Goal: Information Seeking & Learning: Compare options

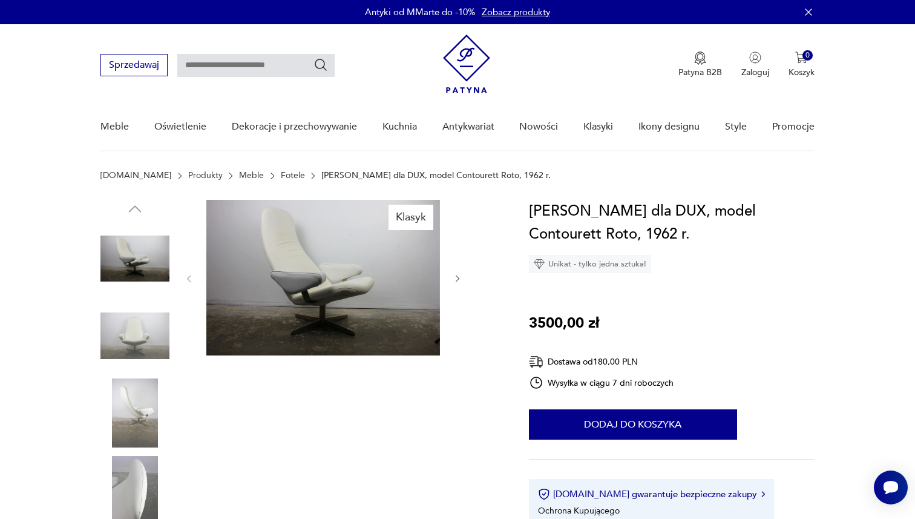
click at [281, 171] on link "Fotele" at bounding box center [293, 176] width 24 height 10
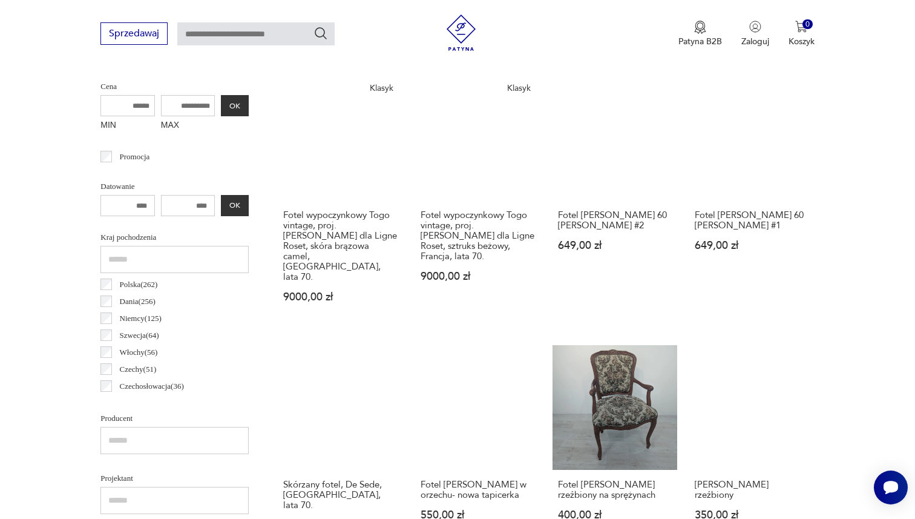
scroll to position [472, 0]
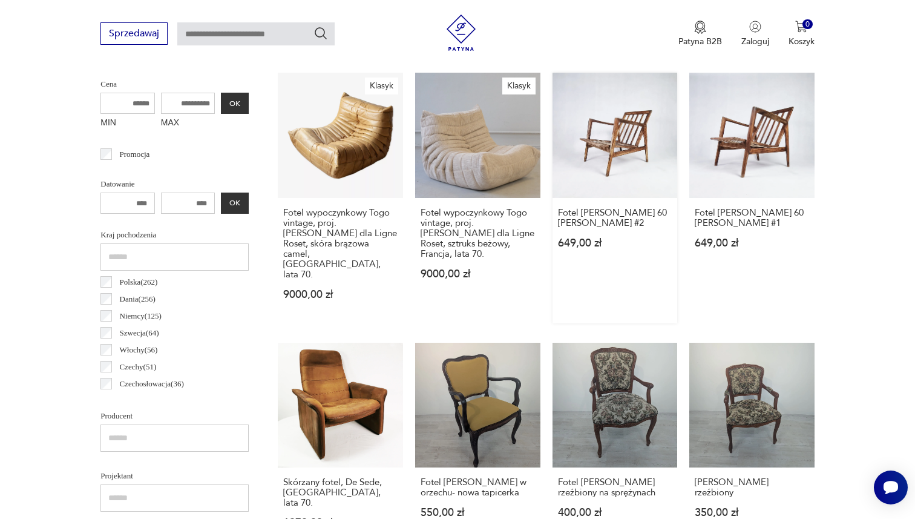
click at [595, 156] on link "Fotel [PERSON_NAME] 60 [PERSON_NAME] #2 649,00 zł" at bounding box center [614, 198] width 125 height 250
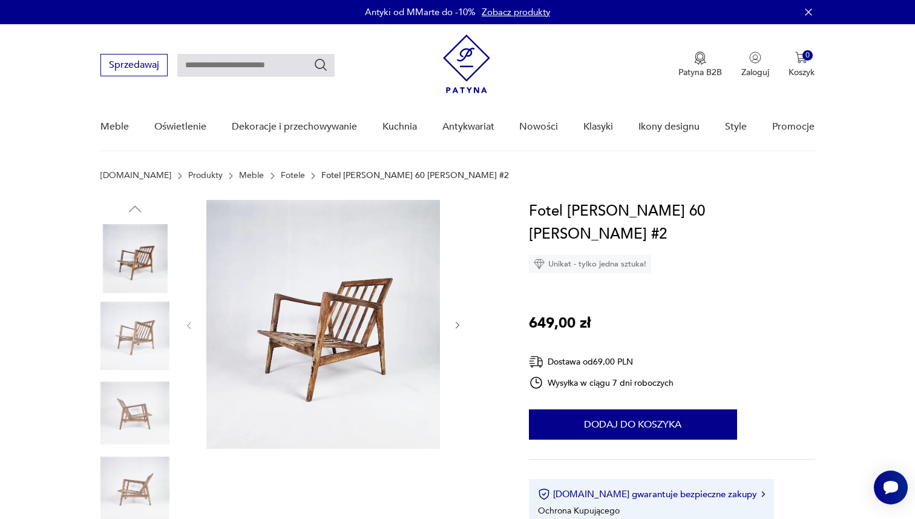
click at [126, 320] on img at bounding box center [134, 335] width 69 height 69
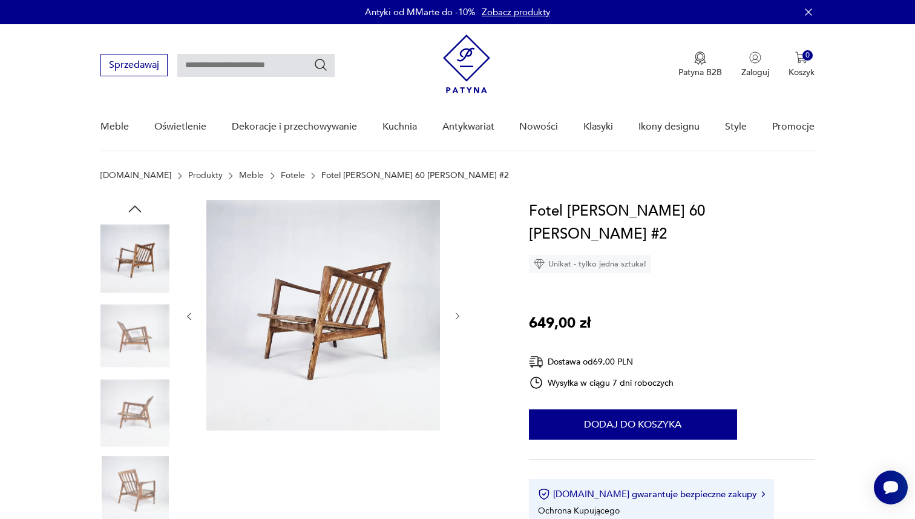
click at [126, 320] on img at bounding box center [134, 335] width 69 height 69
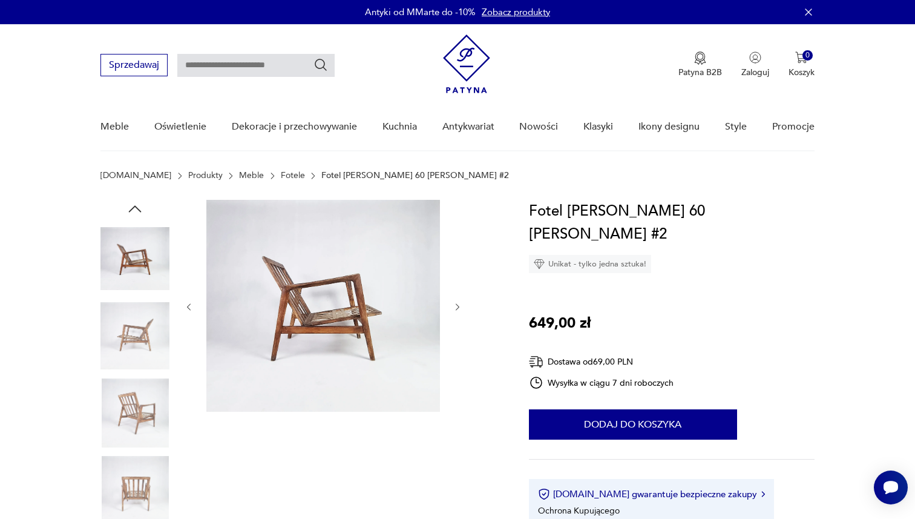
click at [127, 357] on img at bounding box center [134, 335] width 69 height 69
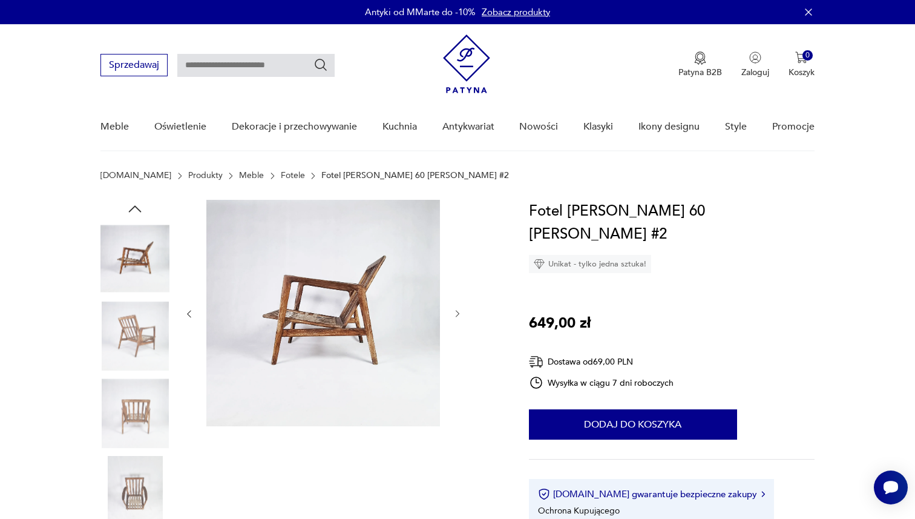
click at [127, 357] on img at bounding box center [134, 335] width 69 height 69
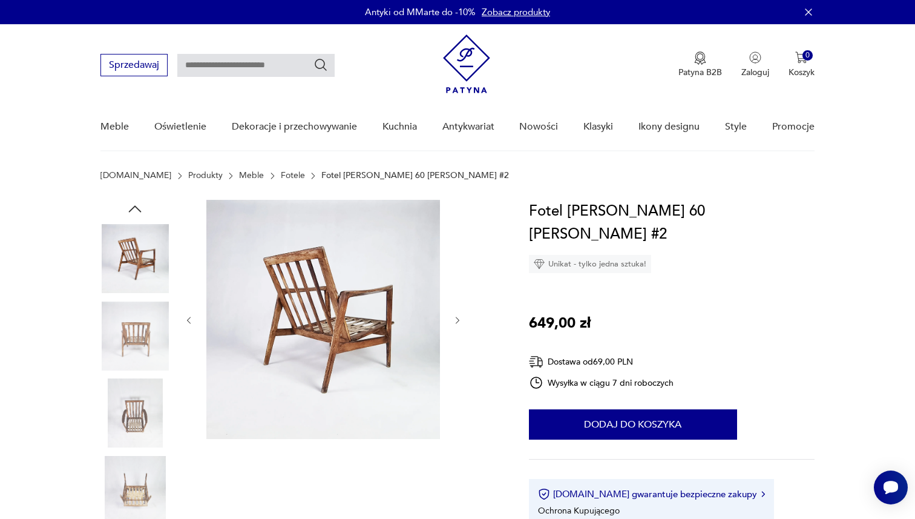
click at [127, 357] on img at bounding box center [134, 335] width 69 height 69
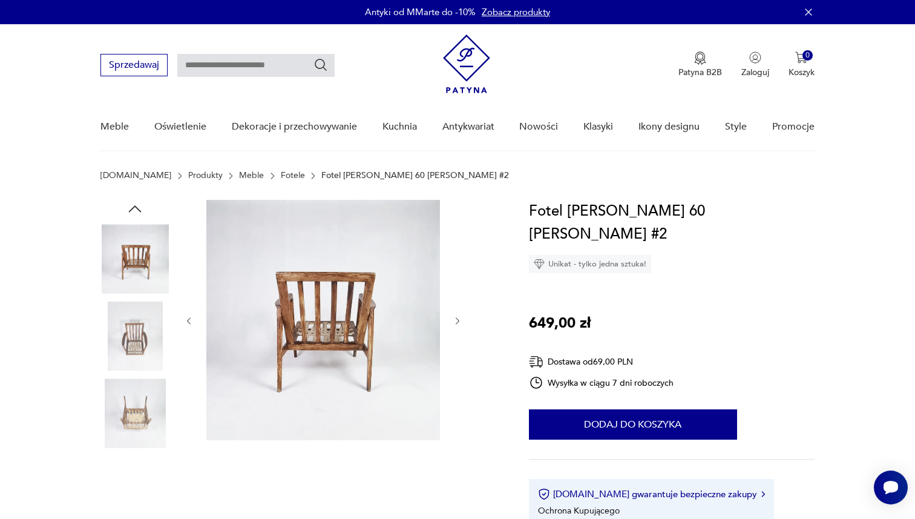
click at [127, 357] on img at bounding box center [134, 335] width 69 height 69
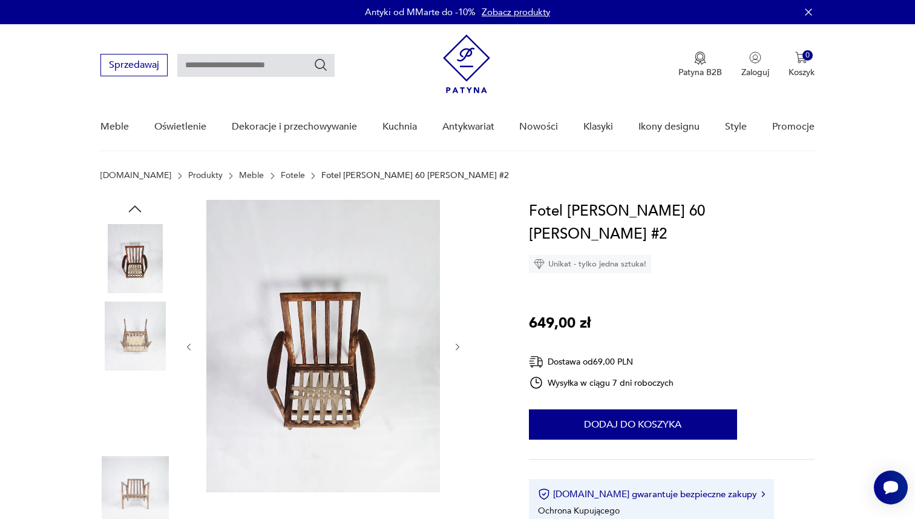
click at [127, 357] on img at bounding box center [134, 335] width 69 height 69
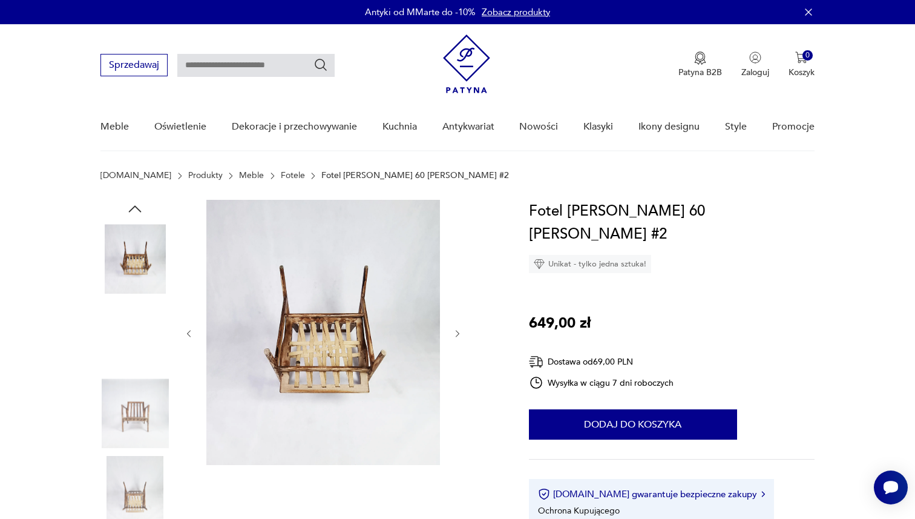
click at [127, 357] on img at bounding box center [134, 335] width 69 height 69
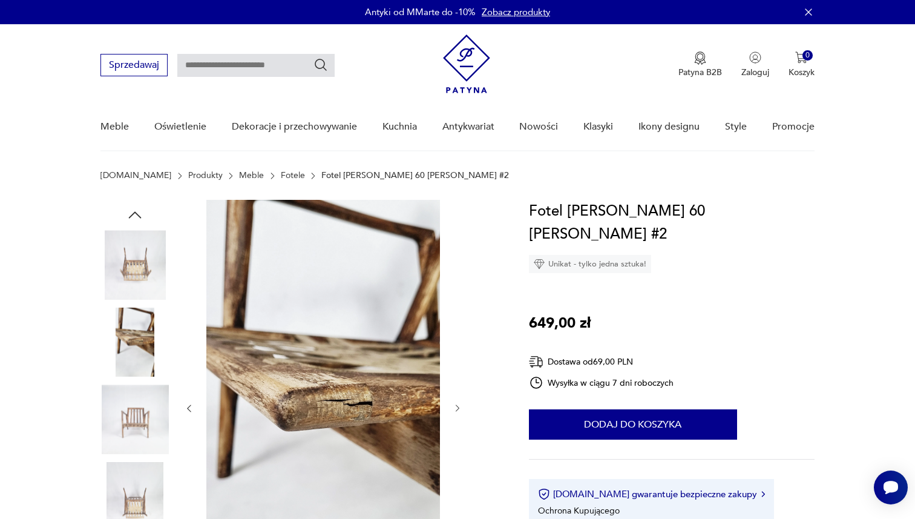
click at [136, 419] on img at bounding box center [134, 418] width 69 height 69
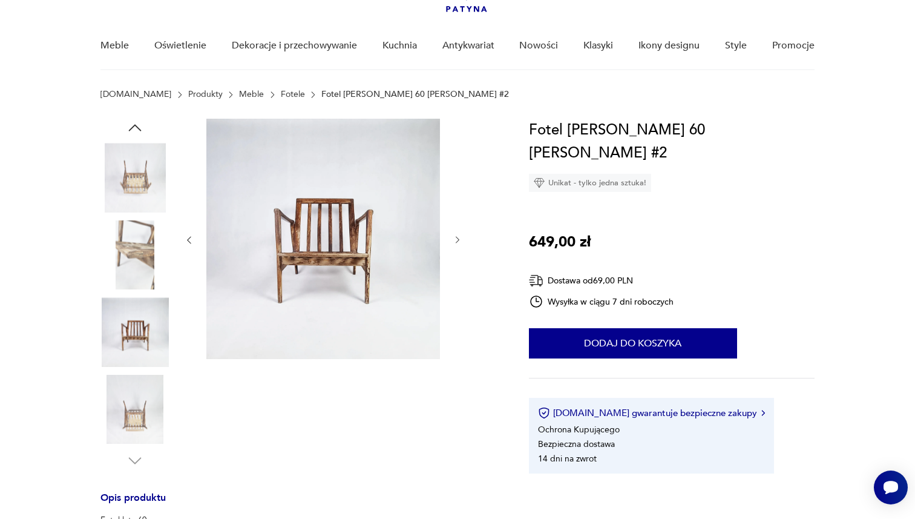
scroll to position [106, 0]
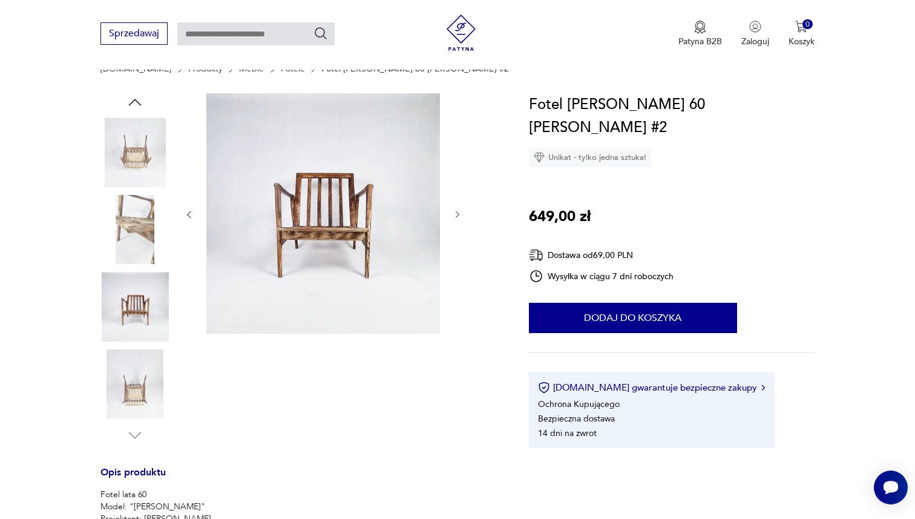
click at [139, 361] on img at bounding box center [134, 383] width 69 height 69
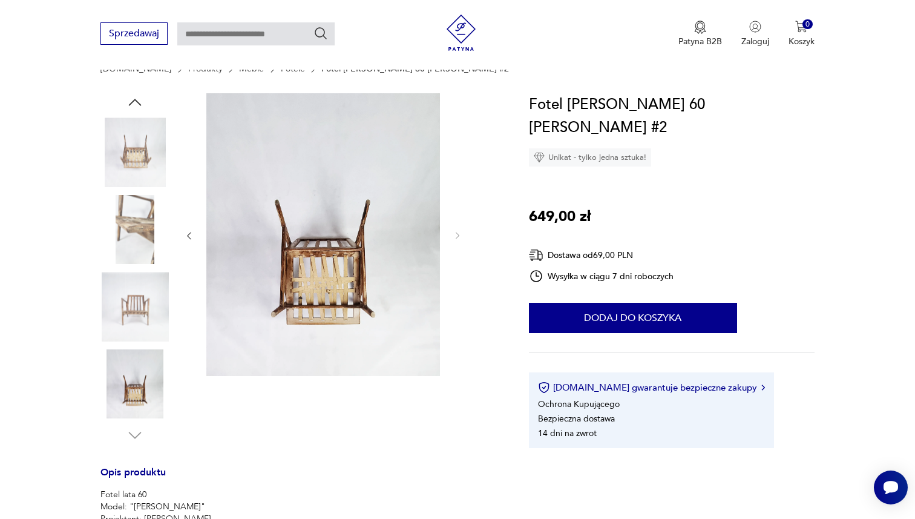
click at [139, 330] on img at bounding box center [134, 306] width 69 height 69
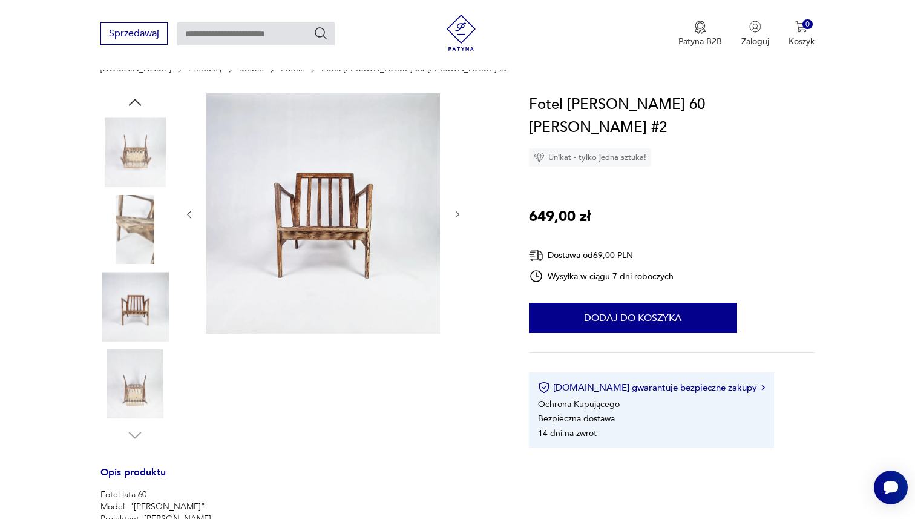
click at [136, 264] on div at bounding box center [134, 230] width 69 height 71
click at [138, 230] on img at bounding box center [134, 229] width 69 height 69
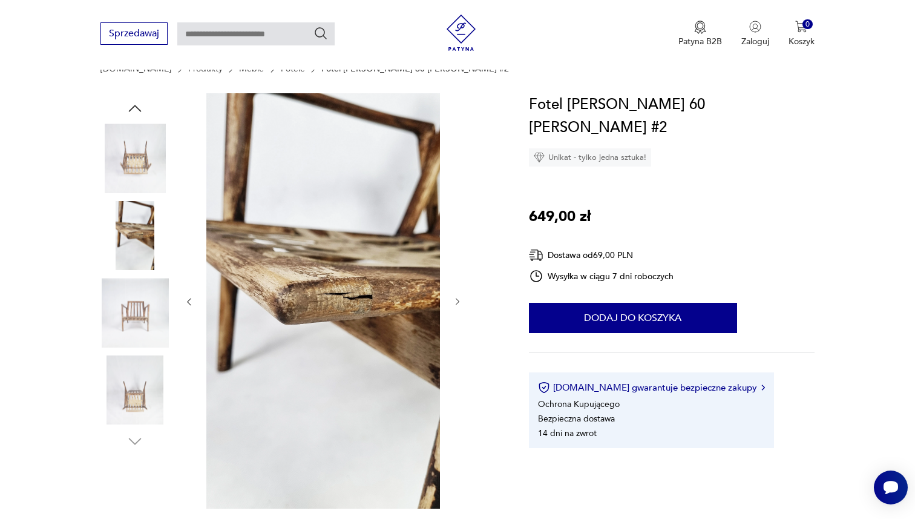
click at [143, 163] on img at bounding box center [134, 157] width 69 height 69
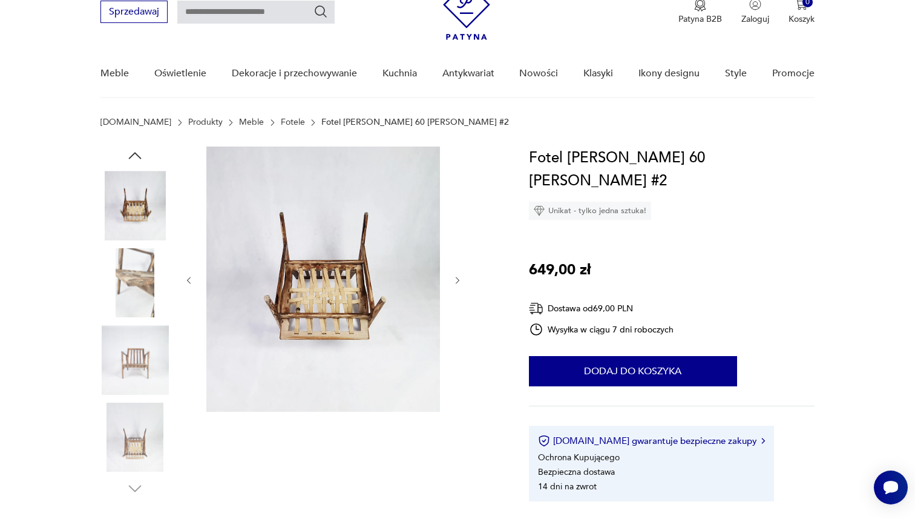
scroll to position [50, 0]
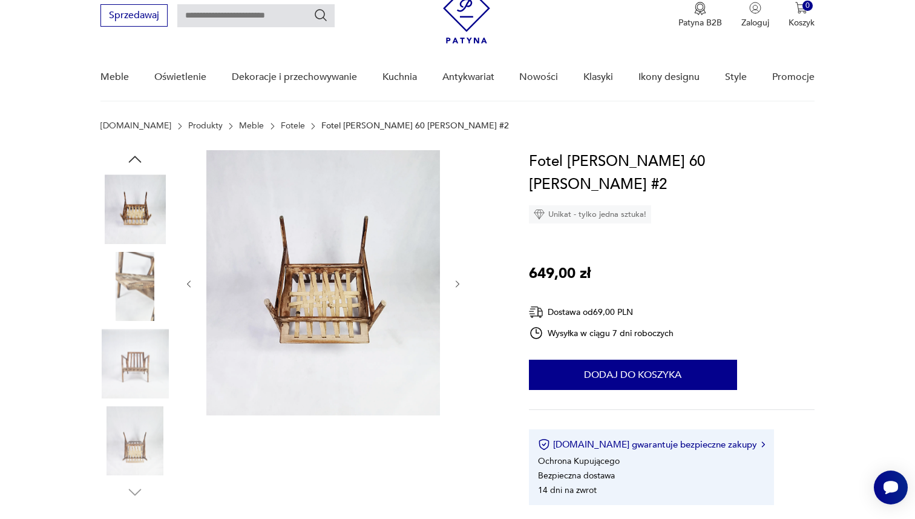
click at [135, 153] on icon "button" at bounding box center [135, 159] width 18 height 18
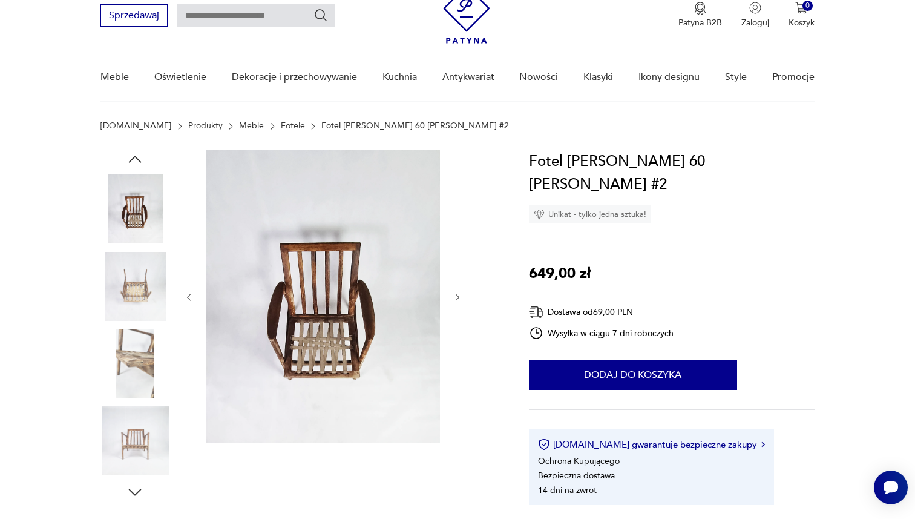
click at [139, 208] on img at bounding box center [134, 208] width 69 height 69
click at [136, 162] on icon "button" at bounding box center [135, 159] width 18 height 18
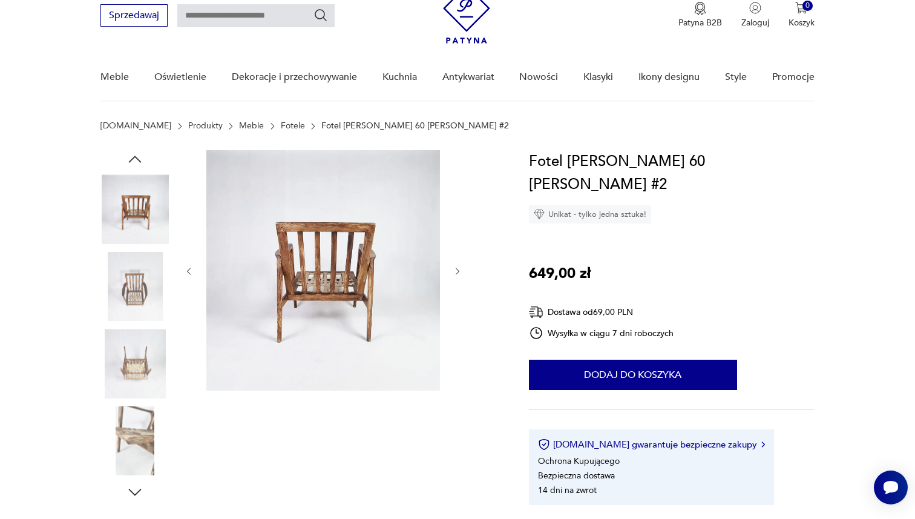
click at [130, 203] on img at bounding box center [134, 208] width 69 height 69
click at [133, 155] on icon "button" at bounding box center [135, 159] width 18 height 18
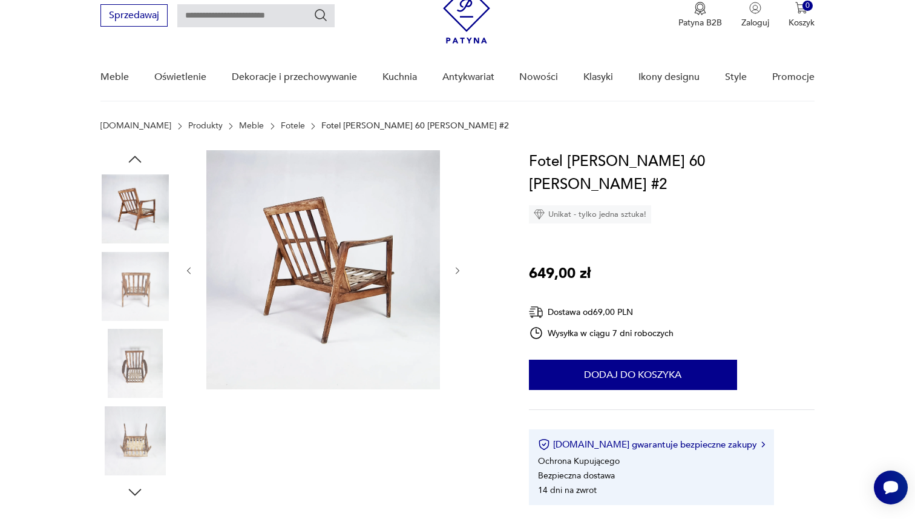
click at [142, 202] on img at bounding box center [134, 208] width 69 height 69
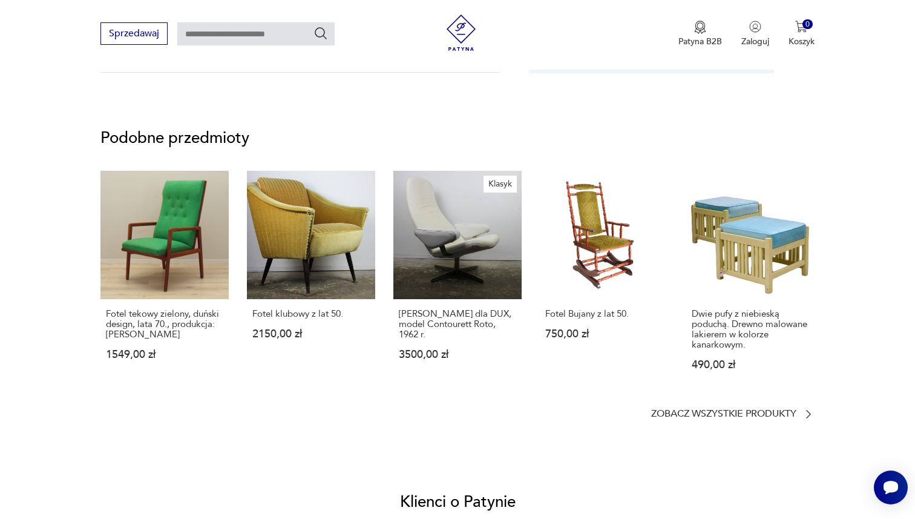
scroll to position [900, 0]
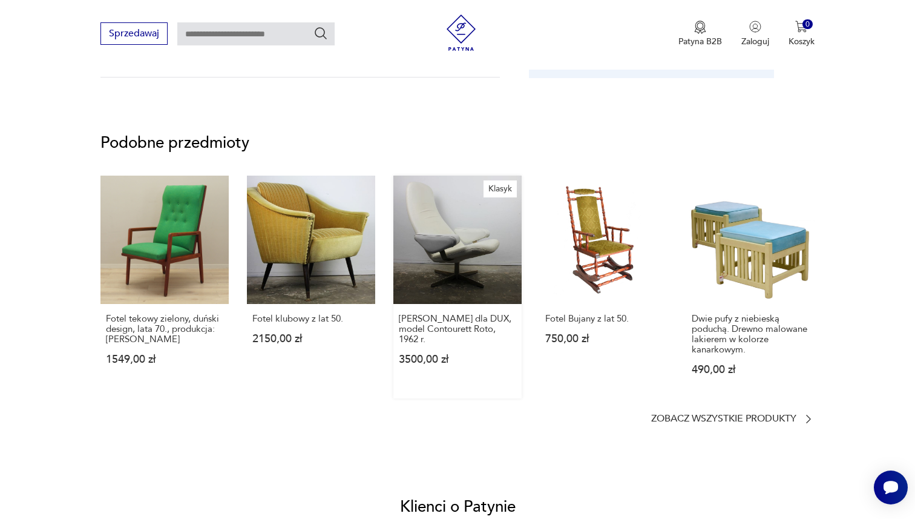
click at [440, 233] on link "Klasyk [PERSON_NAME] dla DUX, model Contourett Roto, 1962 r. 3500,00 zł" at bounding box center [457, 286] width 128 height 223
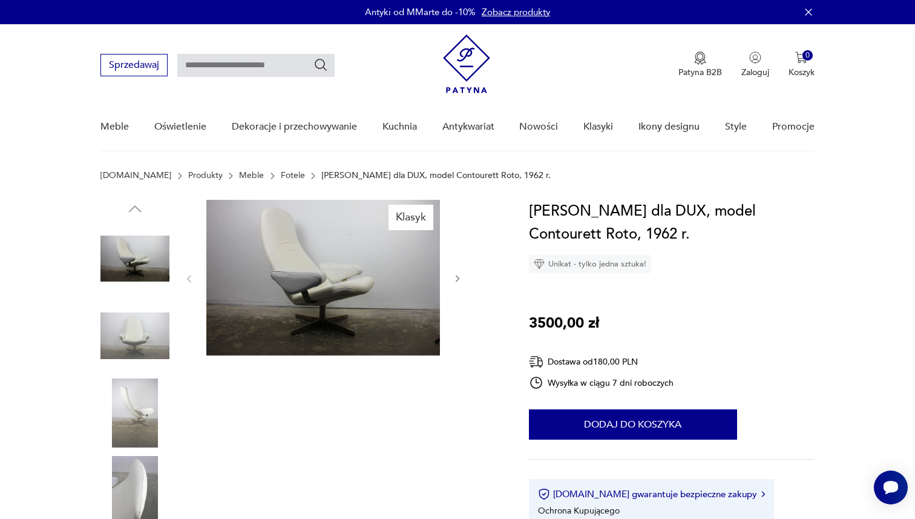
click at [134, 327] on img at bounding box center [134, 335] width 69 height 69
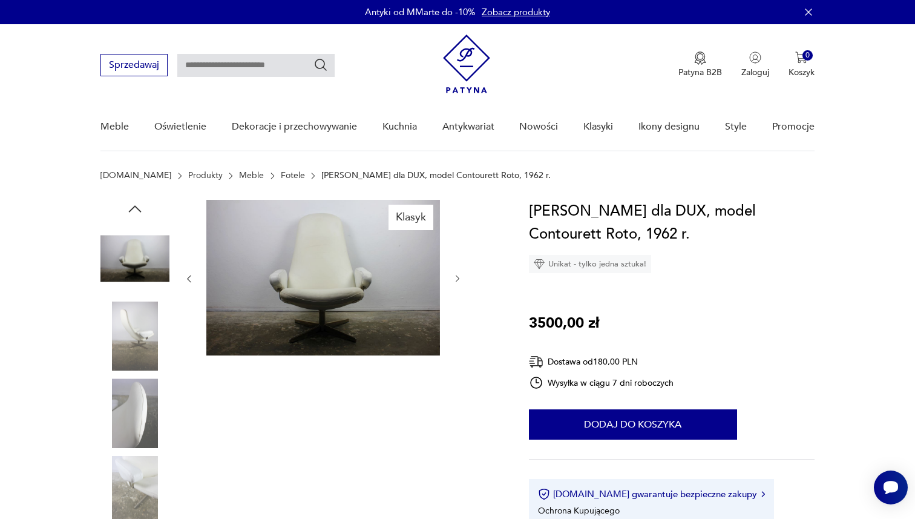
click at [137, 365] on img at bounding box center [134, 335] width 69 height 69
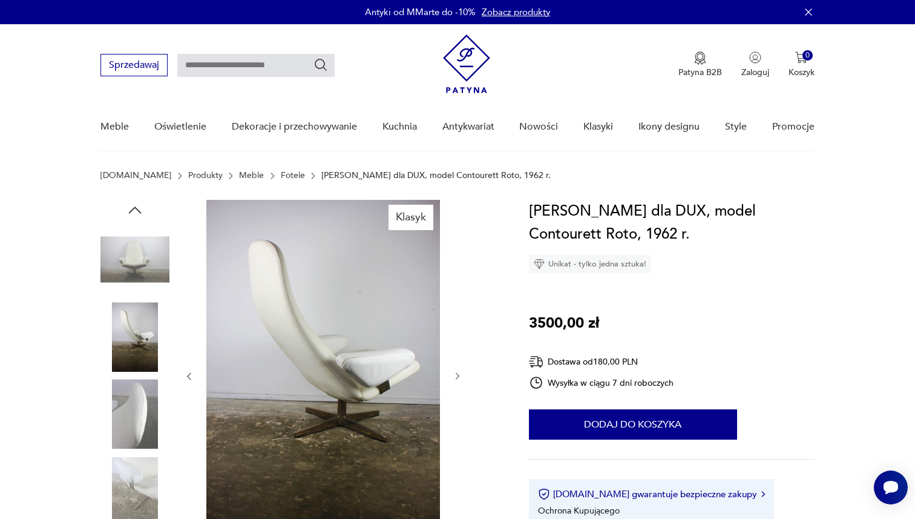
click at [135, 404] on img at bounding box center [134, 413] width 69 height 69
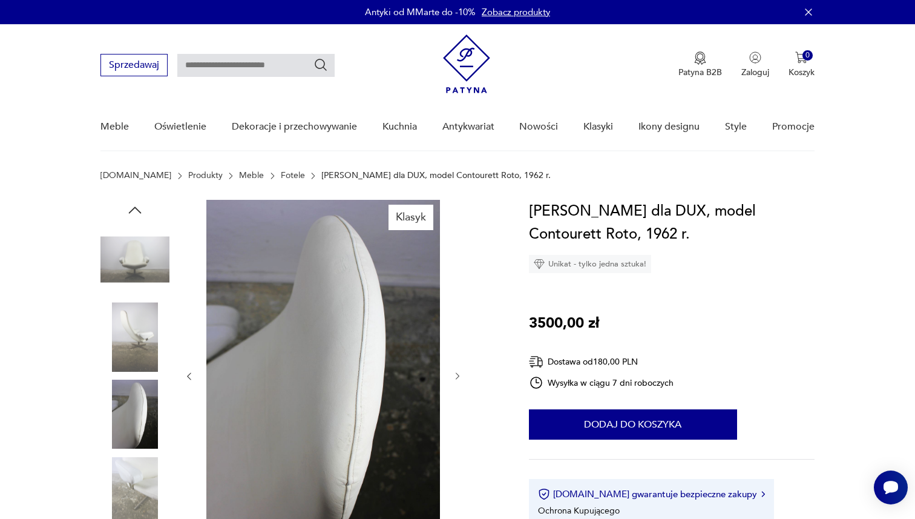
scroll to position [57, 0]
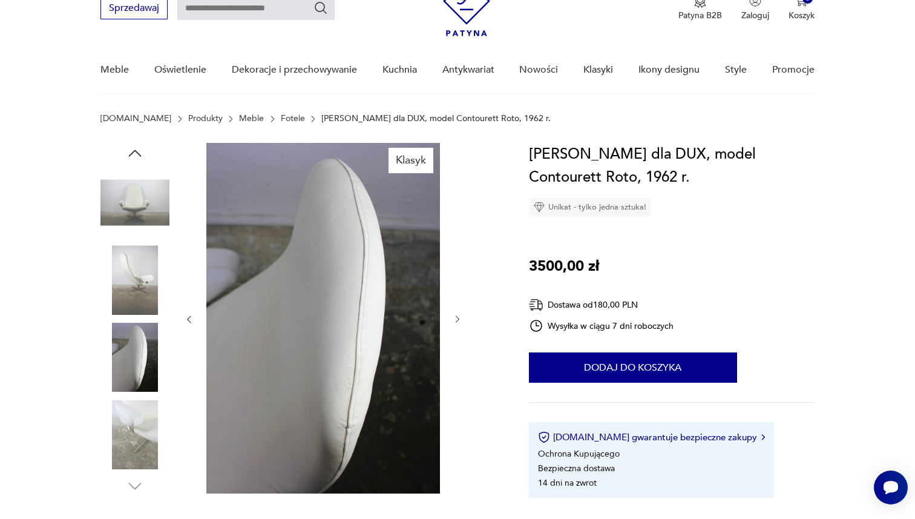
click at [132, 414] on img at bounding box center [134, 433] width 69 height 69
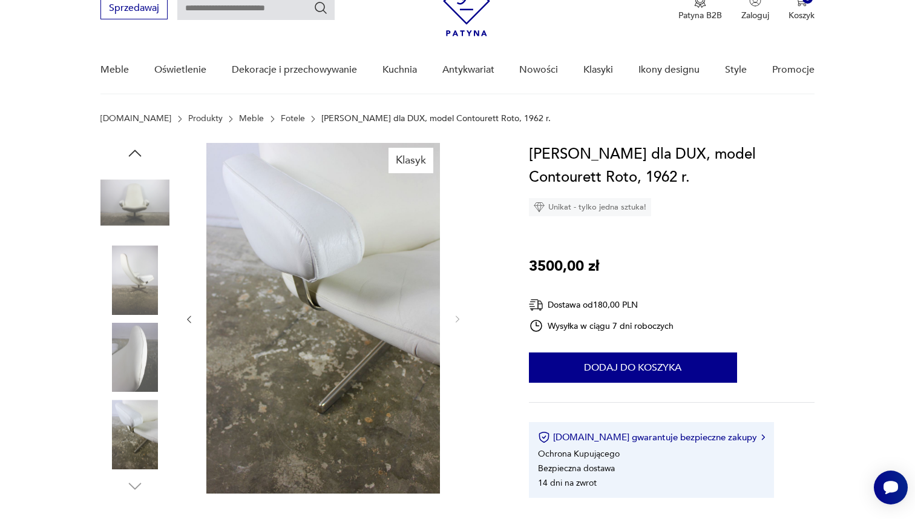
click at [139, 427] on img at bounding box center [134, 433] width 69 height 69
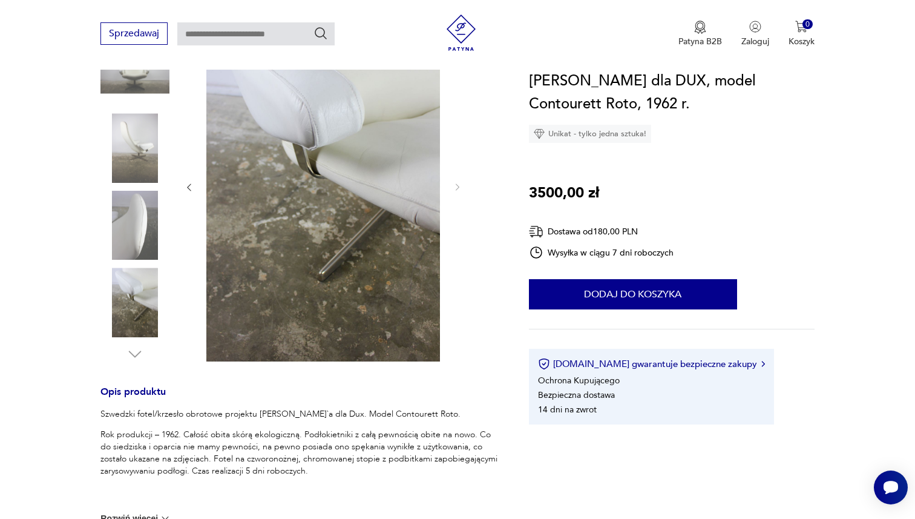
scroll to position [0, 0]
